Goal: Task Accomplishment & Management: Manage account settings

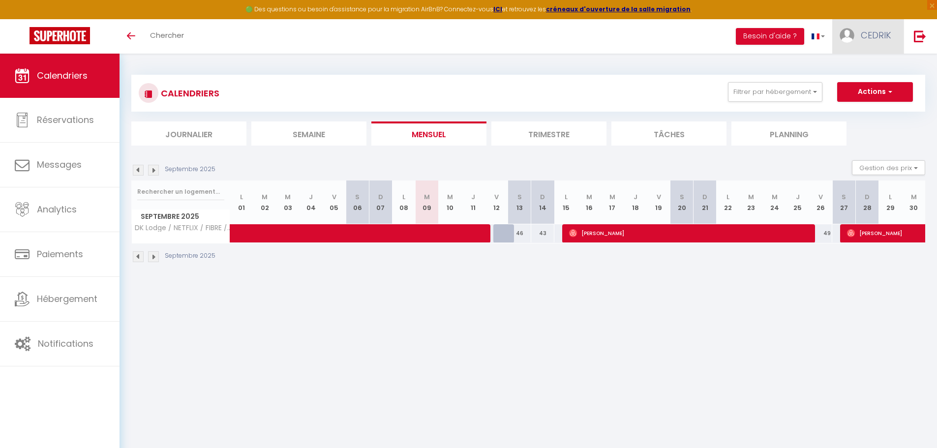
click at [884, 33] on span "CEDRIK" at bounding box center [876, 35] width 30 height 12
click at [868, 68] on link "Paramètres" at bounding box center [864, 68] width 73 height 17
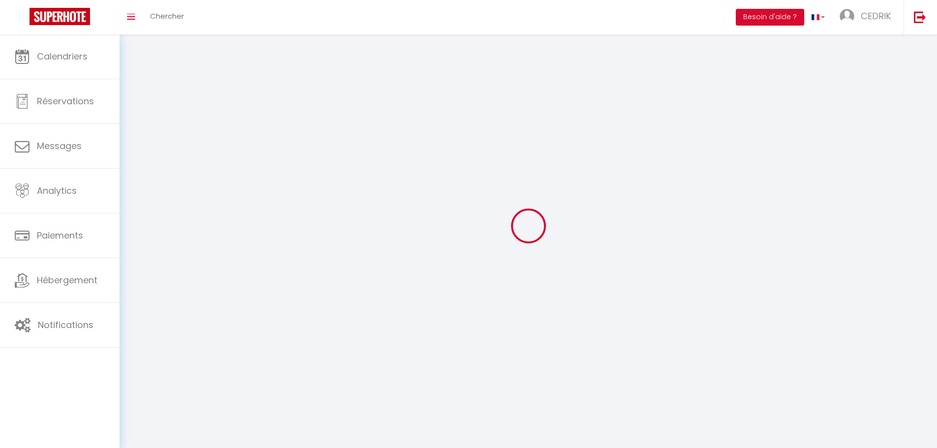
type input "CEDRIK"
type input "[PERSON_NAME]"
type input "06044028570"
type input "[STREET_ADDRESS][PERSON_NAME]"
type input "64000"
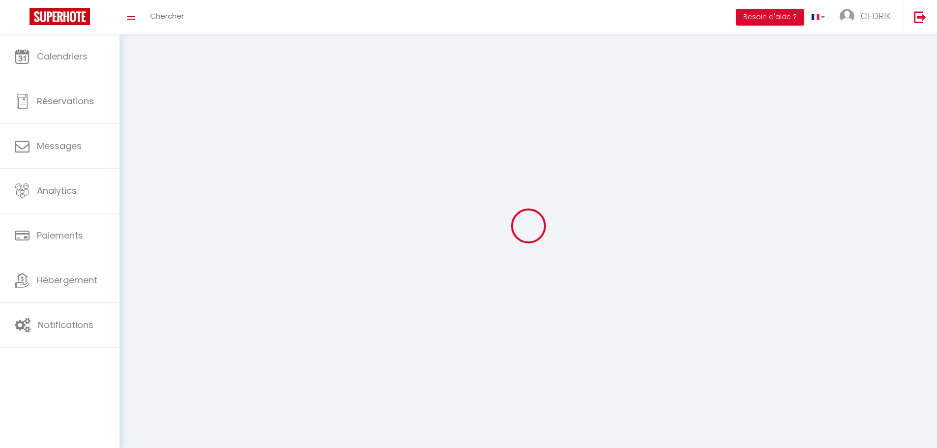
type input "pau"
type input "GCPqdNouJ95rSxmIik4bqPuVT"
type input "7LMlvcHedaYAw9RdSmRPiPhgg"
type input "GCPqdNouJ95rSxmIik4bqPuVT"
type input "7LMlvcHedaYAw9RdSmRPiPhgg"
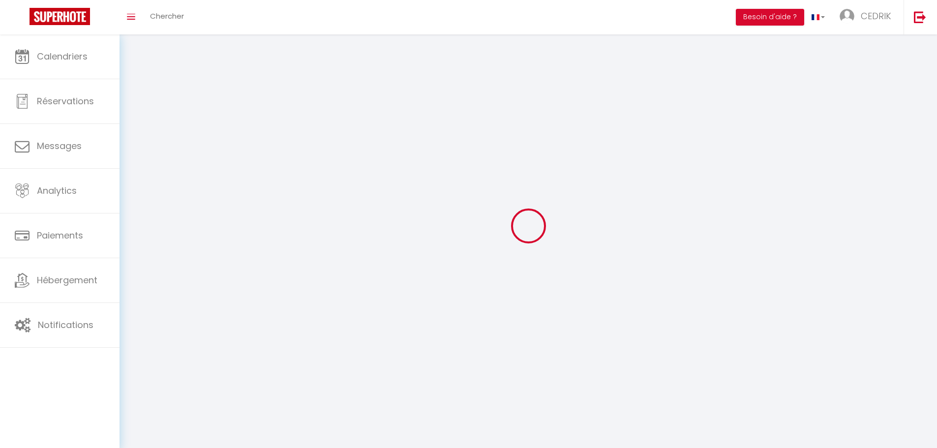
type input "[URL][DOMAIN_NAME]"
select select "28"
select select "fr"
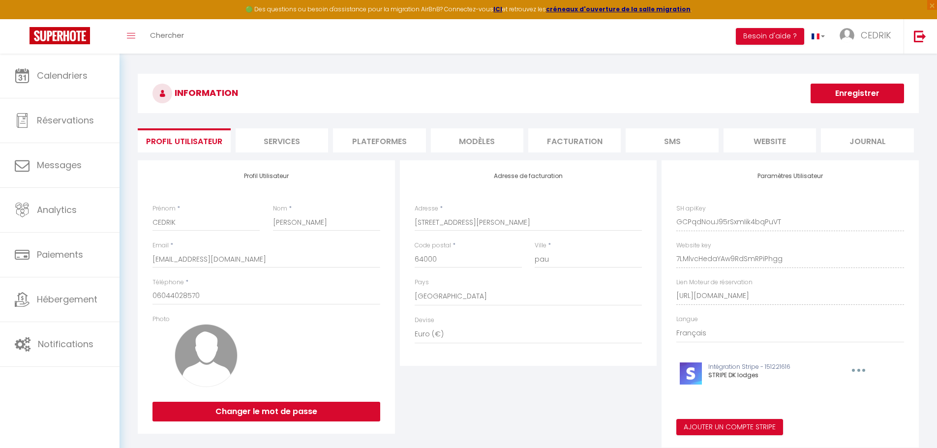
click at [569, 137] on li "Facturation" at bounding box center [574, 140] width 92 height 24
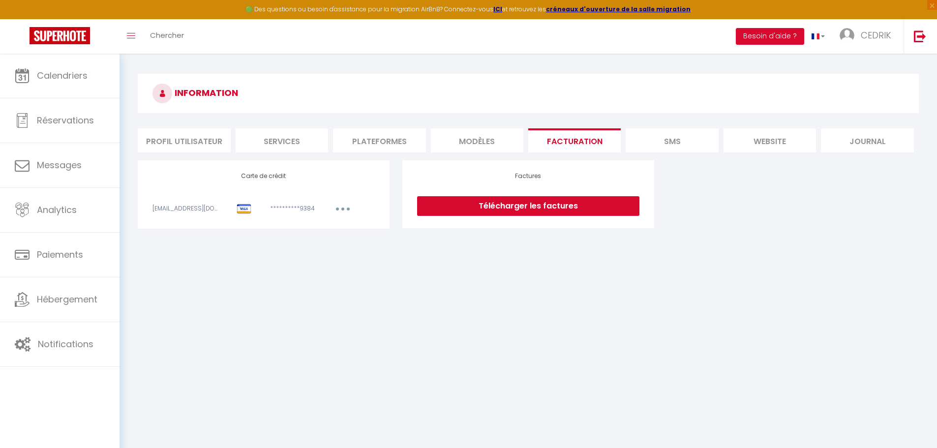
click at [341, 206] on button "button" at bounding box center [343, 210] width 28 height 12
click at [329, 225] on link "Modifier" at bounding box center [329, 231] width 48 height 16
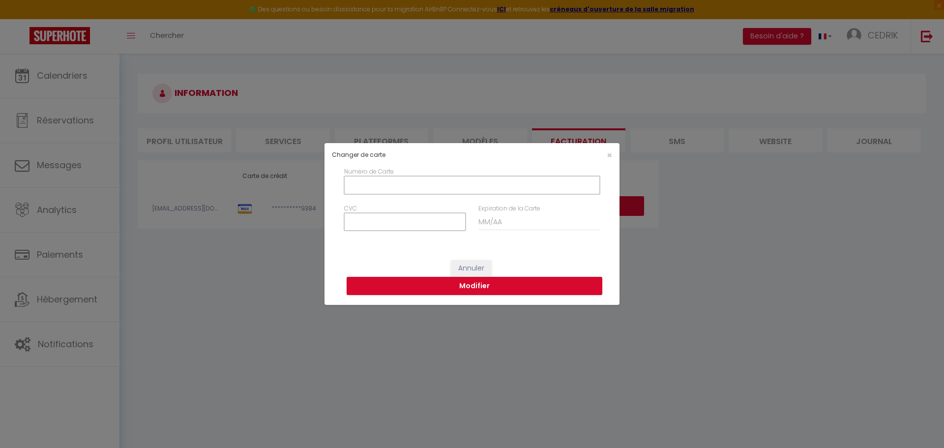
click at [378, 182] on input "Numéro de Carte" at bounding box center [472, 185] width 256 height 18
type input "[CREDIT_CARD_NUMBER]"
click at [378, 223] on input "CVC" at bounding box center [404, 222] width 121 height 18
type input "155"
click at [490, 223] on input "Expiration de la Carte" at bounding box center [538, 222] width 121 height 18
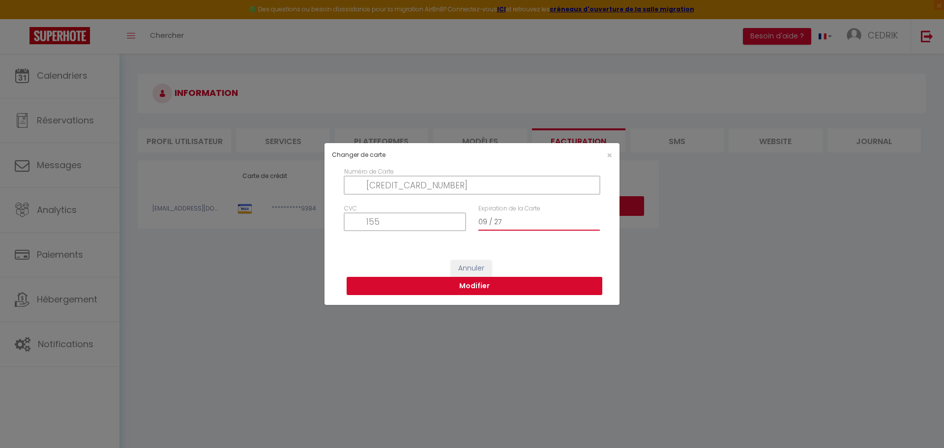
type input "09 / 27"
click at [492, 286] on button "Modifier" at bounding box center [475, 286] width 256 height 19
